Goal: Information Seeking & Learning: Learn about a topic

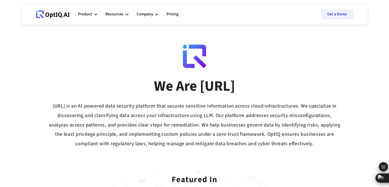
click at [270, 141] on div "OptIQ.AI is an AI-powered data security platform that secures sensitive informa…" at bounding box center [194, 124] width 345 height 47
drag, startPoint x: 193, startPoint y: 85, endPoint x: 246, endPoint y: 91, distance: 53.2
click at [246, 91] on div "We Are OptIQ.AI OptIQ.AI is an AI-powered data security platform that secures s…" at bounding box center [194, 111] width 345 height 74
copy div "OptIQ.AI"
